Goal: Task Accomplishment & Management: Complete application form

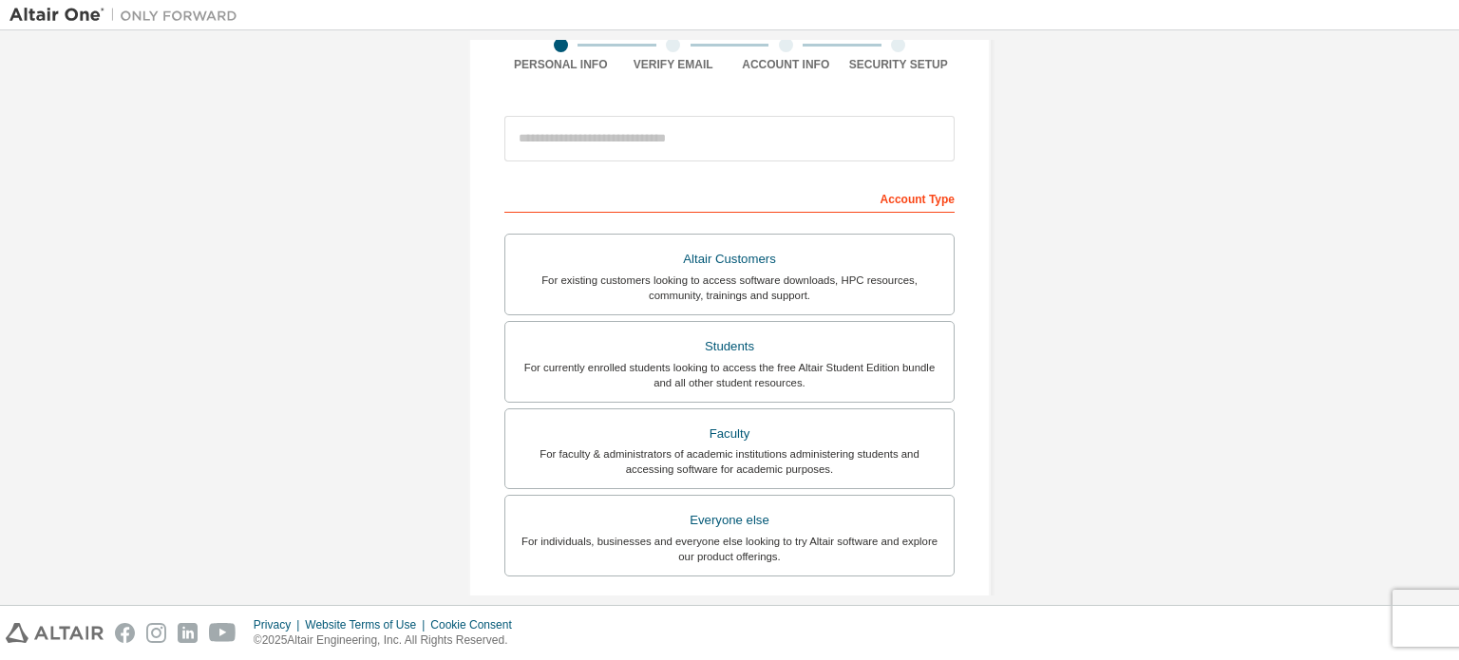
scroll to position [193, 0]
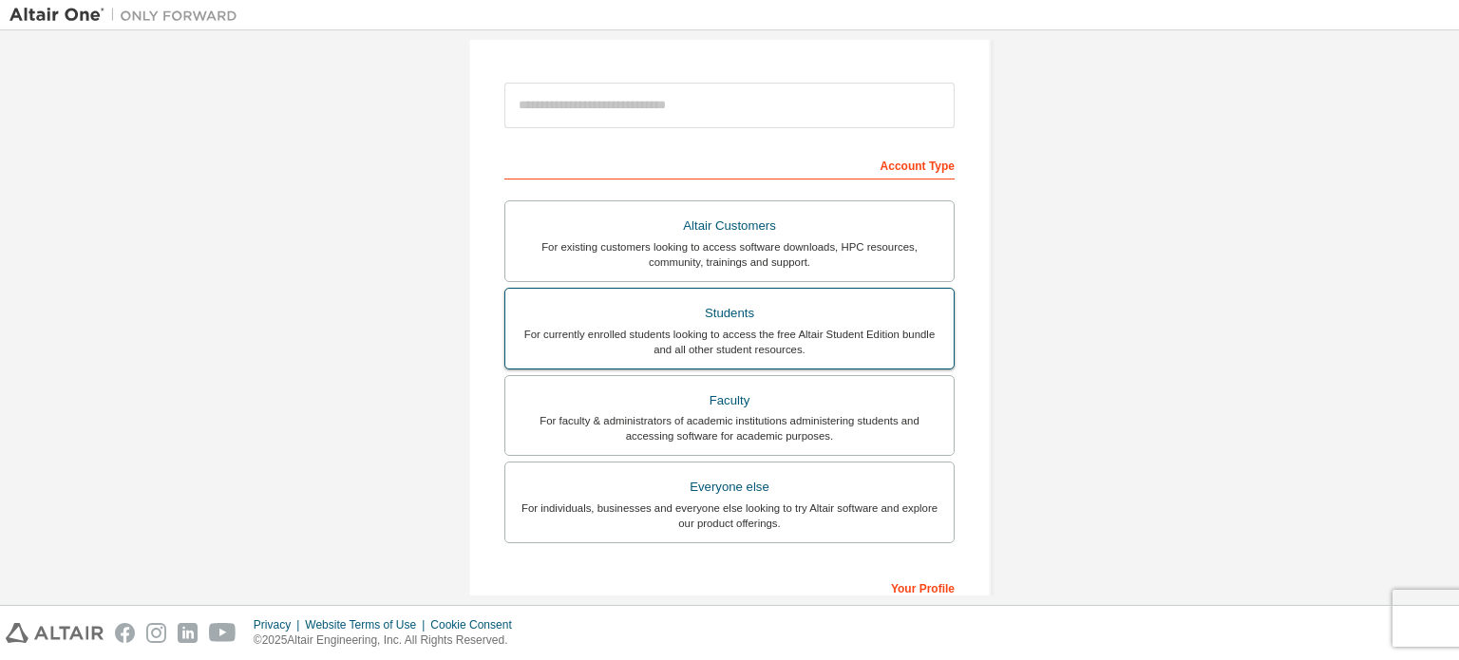
click at [732, 335] on div "For currently enrolled students looking to access the free Altair Student Editi…" at bounding box center [730, 342] width 426 height 30
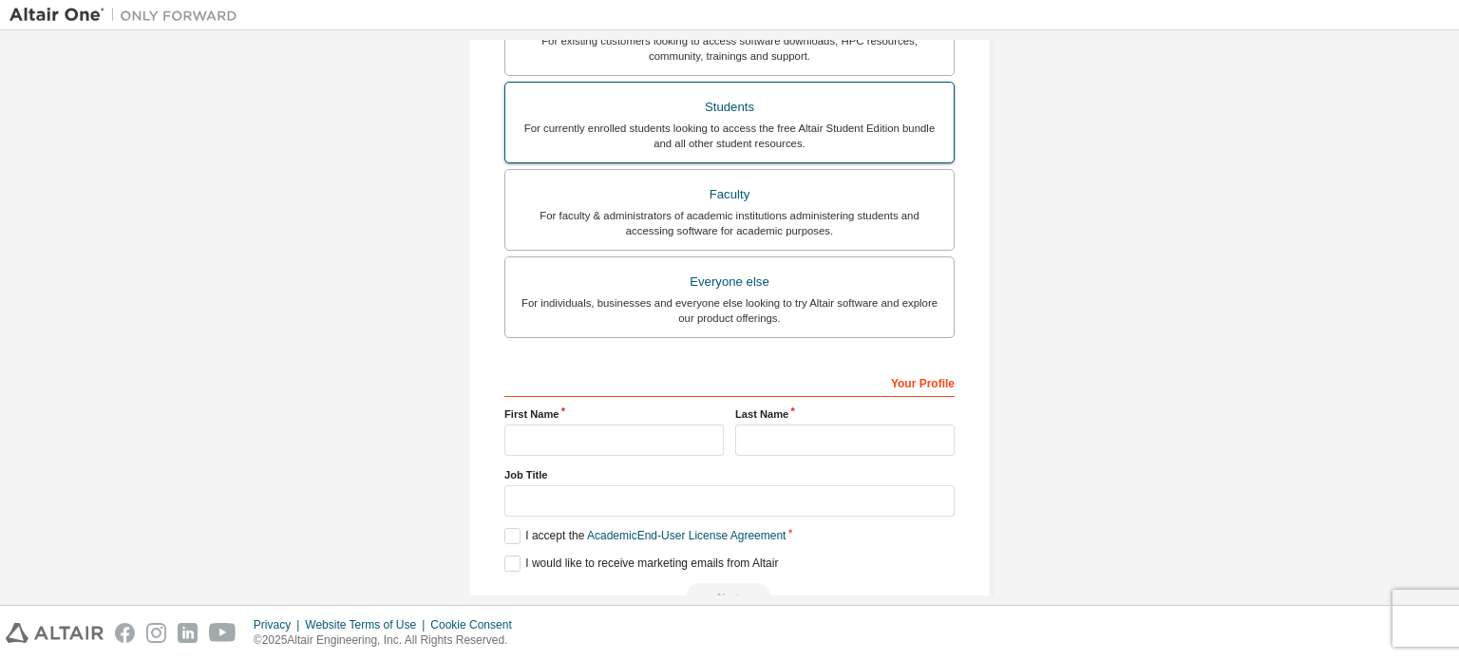
scroll to position [495, 0]
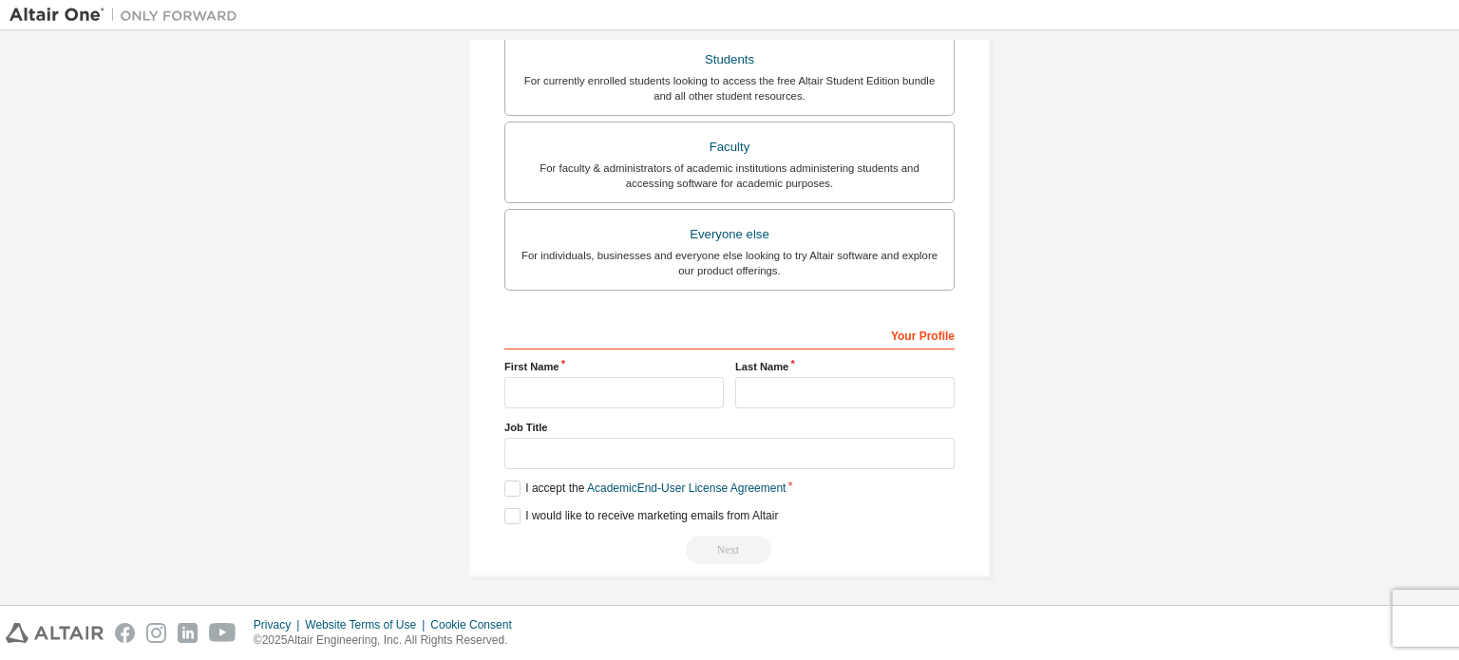
click at [653, 327] on div "Your Profile" at bounding box center [729, 334] width 450 height 30
click at [616, 384] on input "text" at bounding box center [613, 392] width 219 height 31
type input "****"
type input "*****"
click at [505, 482] on label "I accept the Academic End-User License Agreement" at bounding box center [644, 489] width 281 height 16
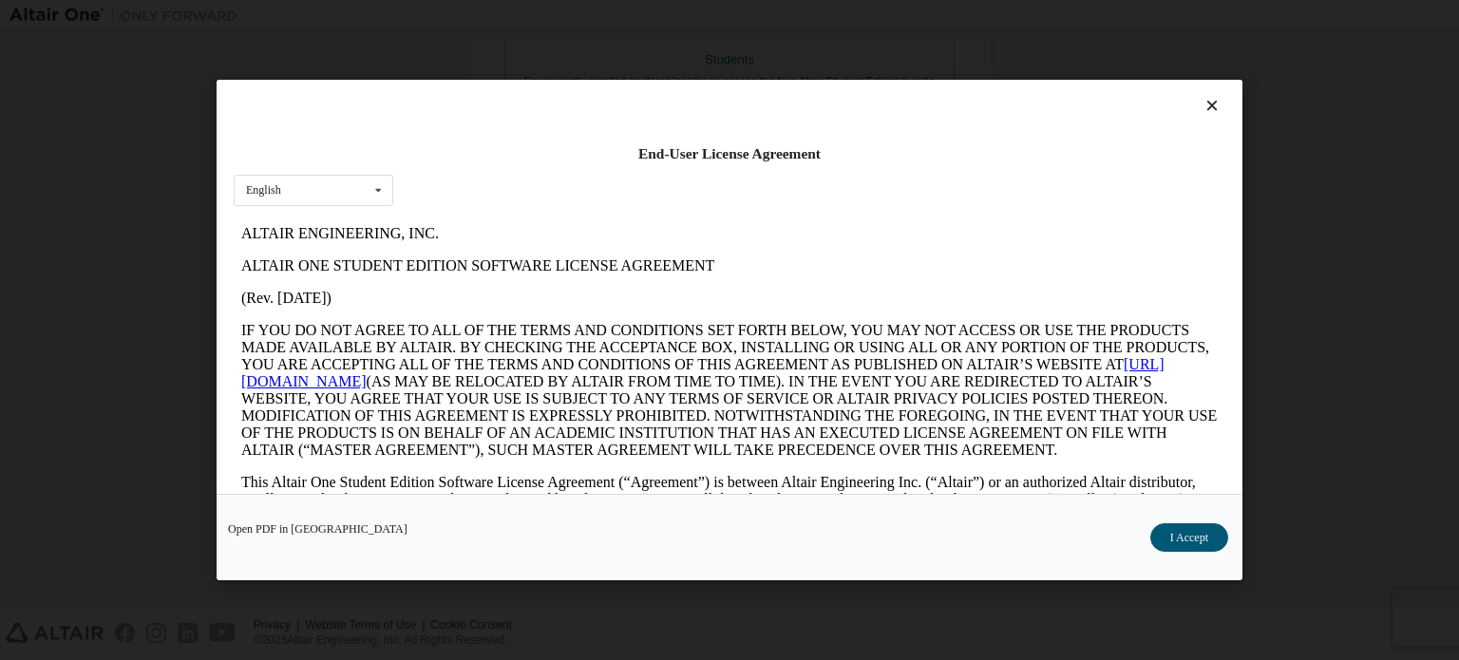
scroll to position [0, 0]
click at [1176, 532] on button "I Accept" at bounding box center [1189, 537] width 78 height 29
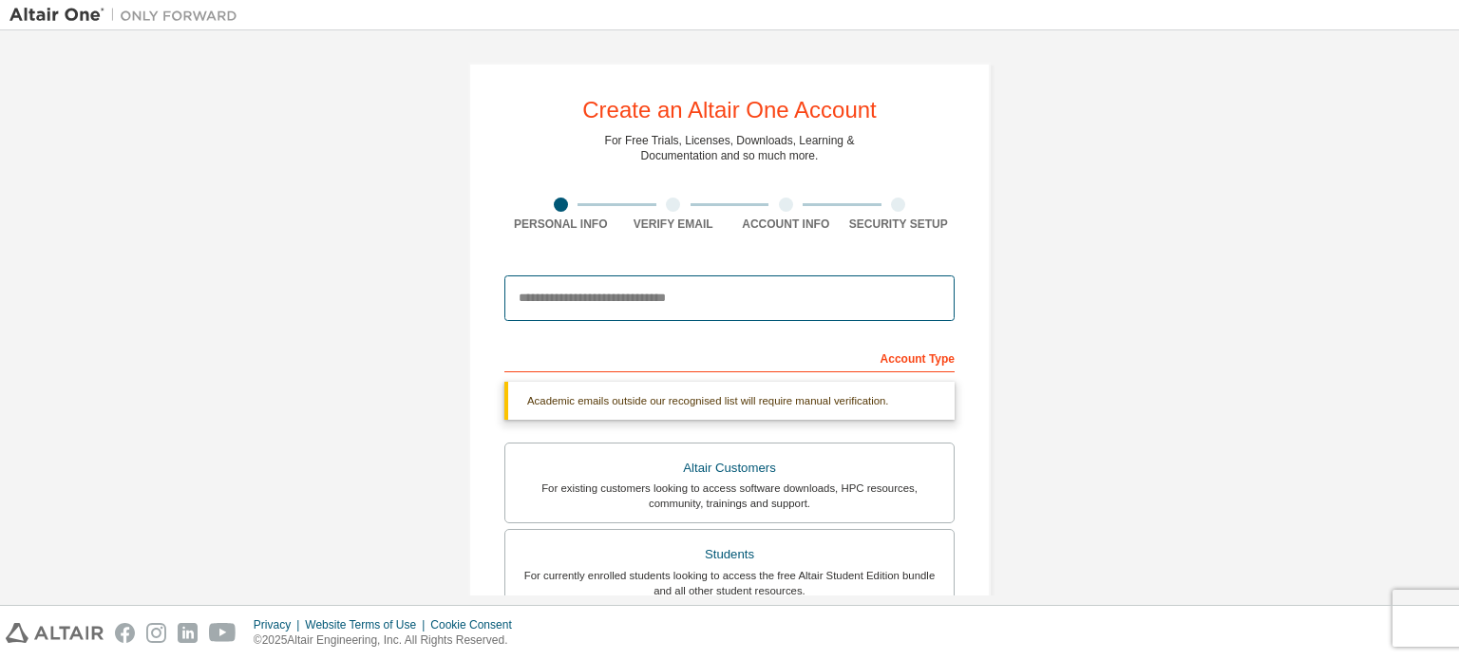
click at [651, 282] on input "email" at bounding box center [729, 299] width 450 height 46
type input "**********"
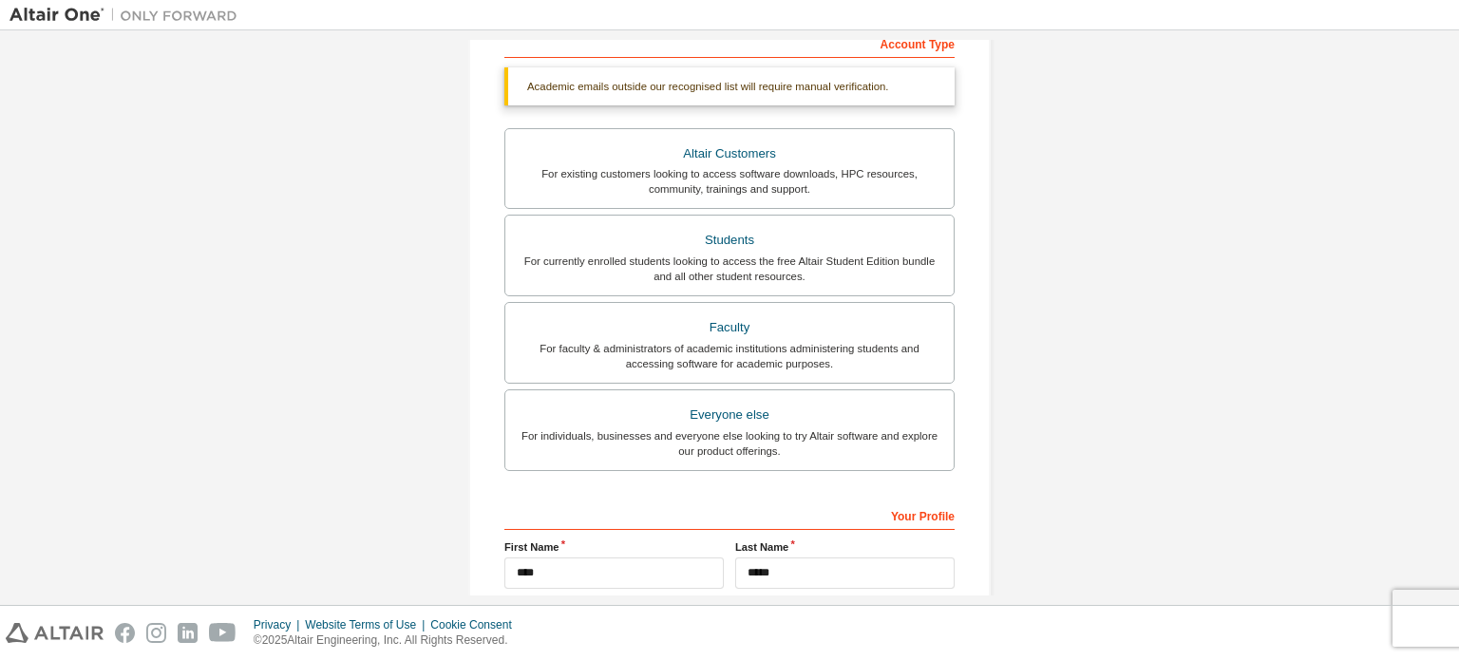
scroll to position [495, 0]
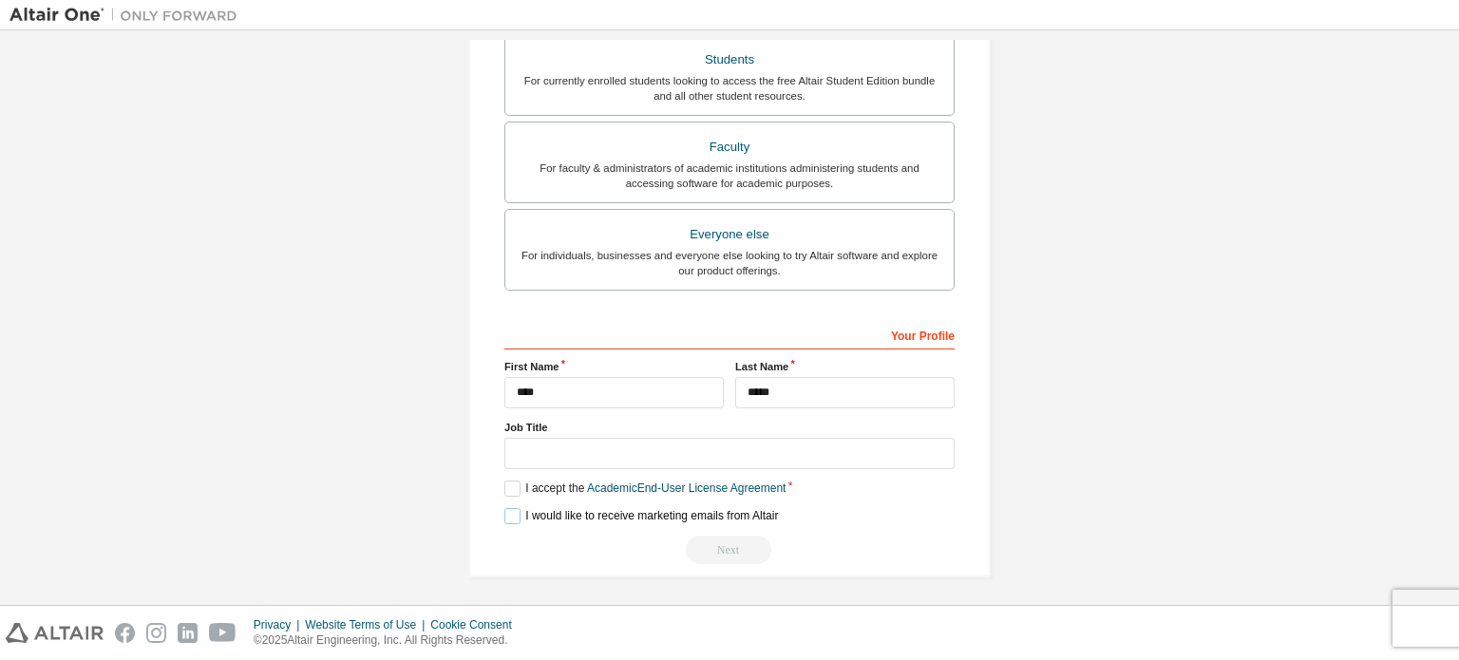
click at [515, 508] on label "I would like to receive marketing emails from Altair" at bounding box center [641, 516] width 274 height 16
click at [904, 333] on div "Your Profile" at bounding box center [729, 333] width 450 height 30
click at [905, 333] on div "Your Profile" at bounding box center [729, 333] width 450 height 30
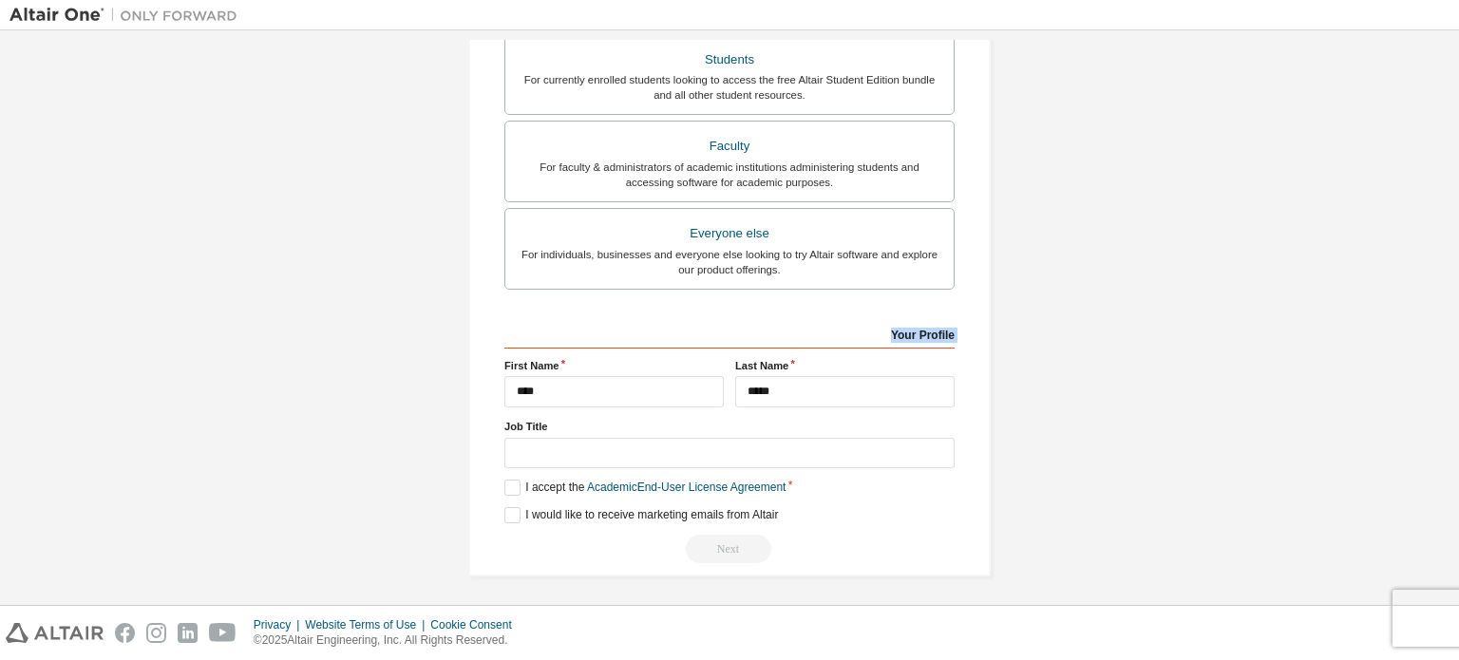
click at [905, 333] on div "Your Profile" at bounding box center [729, 333] width 450 height 30
click at [1112, 371] on div "**********" at bounding box center [730, 64] width 1440 height 1071
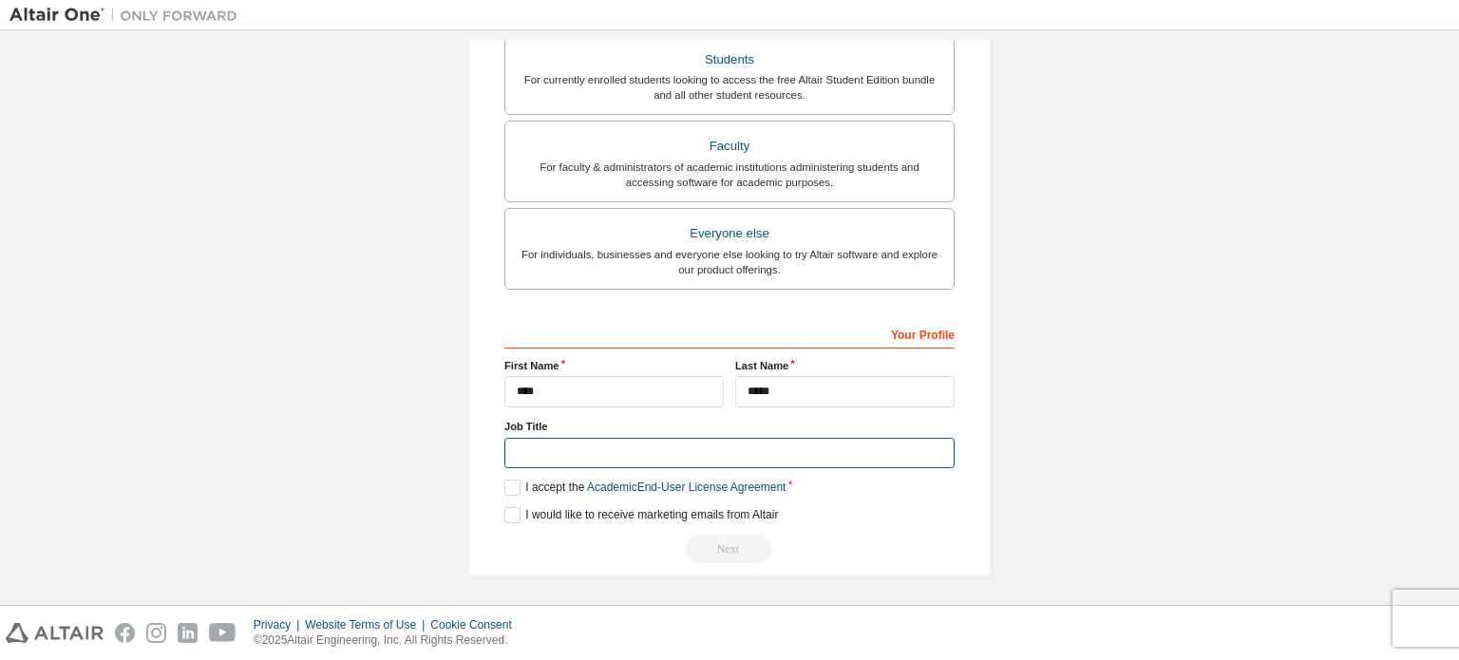
click at [612, 451] on input "text" at bounding box center [729, 453] width 450 height 31
type input "*"
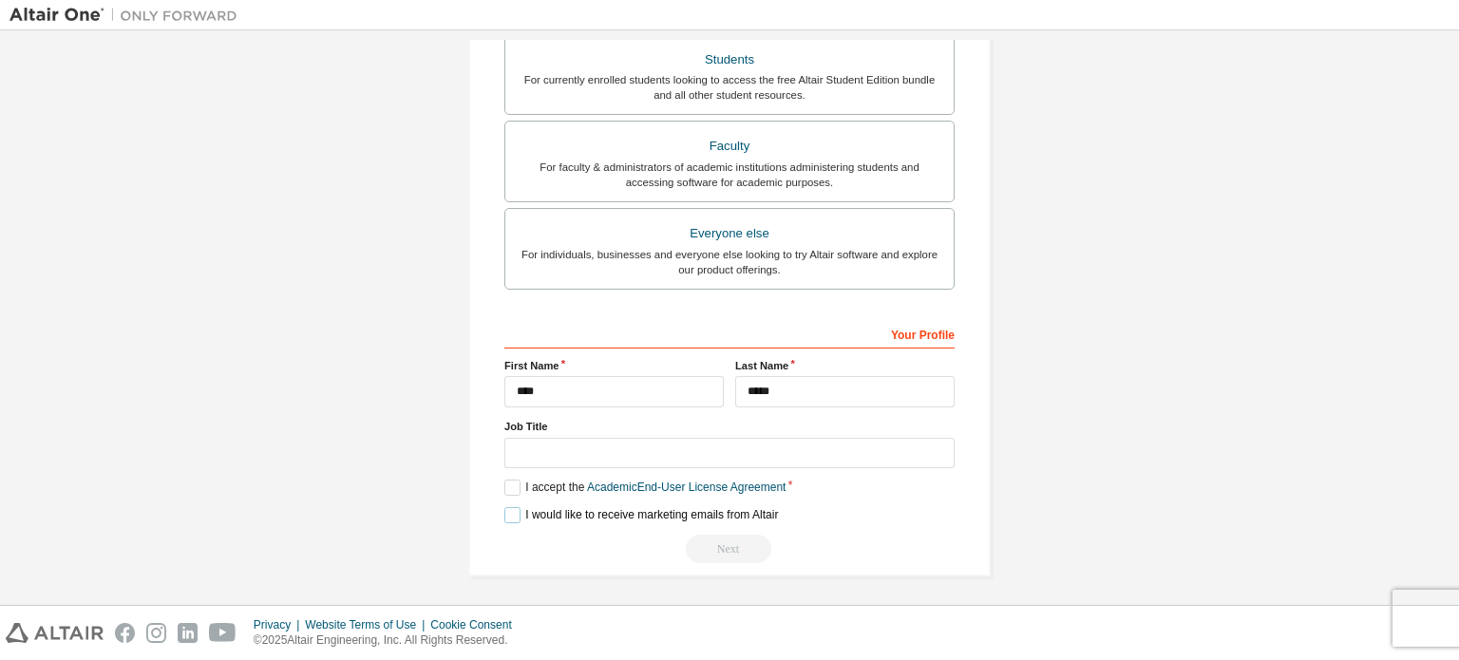
click at [505, 507] on label "I would like to receive marketing emails from Altair" at bounding box center [641, 515] width 274 height 16
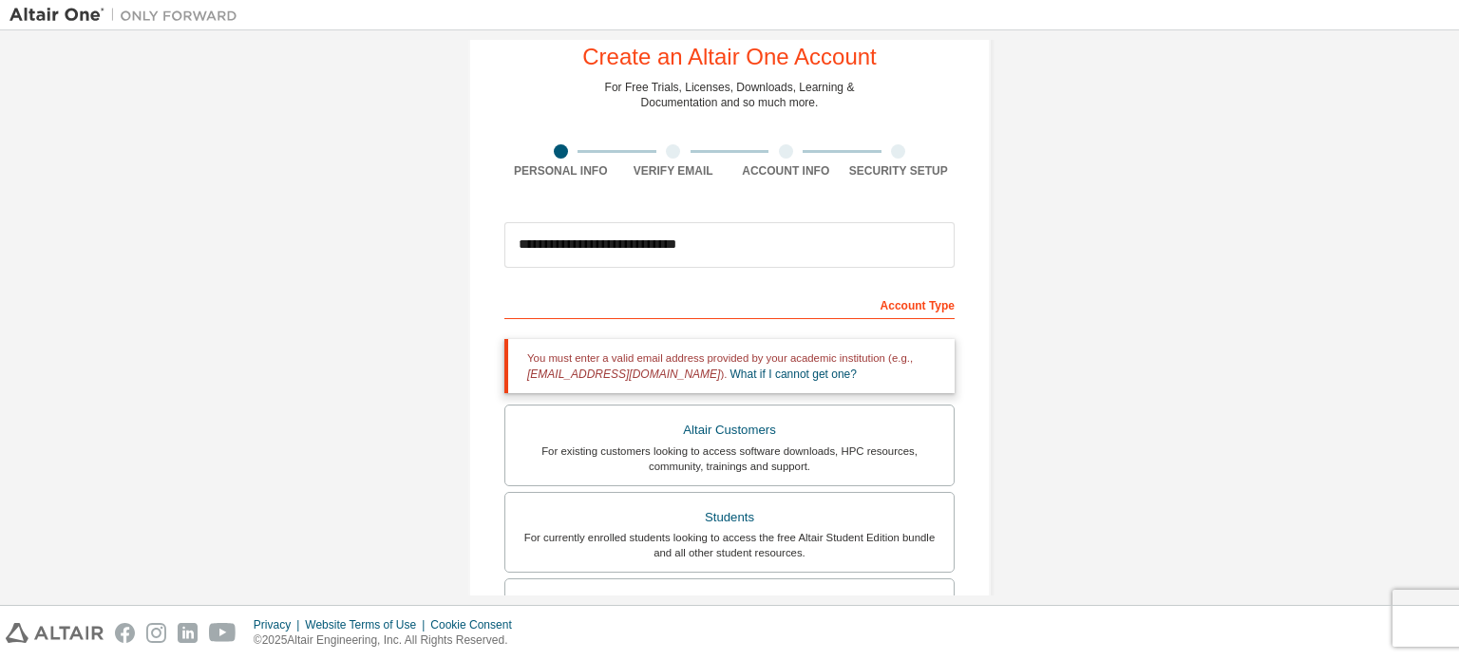
scroll to position [52, 0]
click at [890, 303] on div "Account Type" at bounding box center [729, 305] width 450 height 30
